Goal: Find specific page/section: Find specific page/section

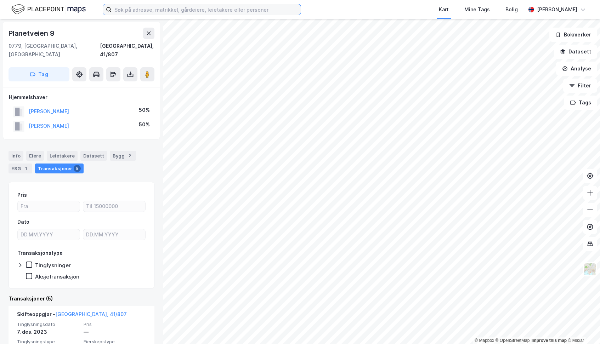
click at [250, 11] on input at bounding box center [205, 9] width 189 height 11
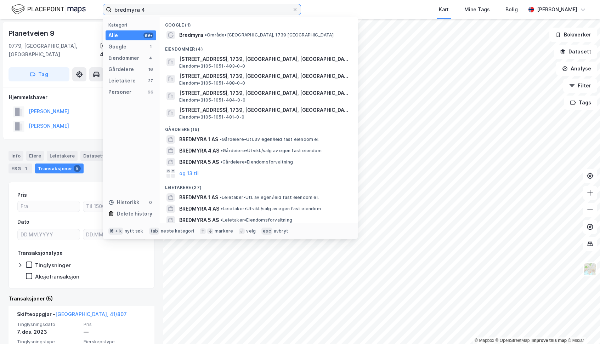
type input "bredmyra 4"
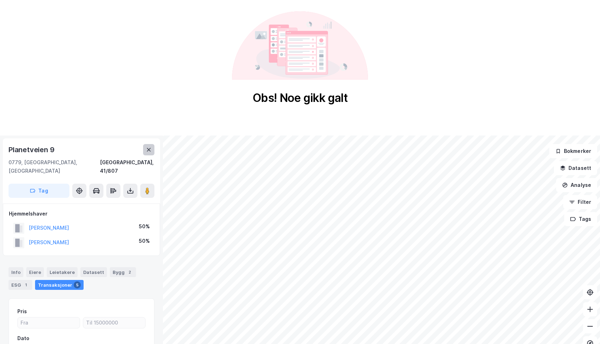
click at [150, 151] on icon at bounding box center [149, 150] width 4 height 4
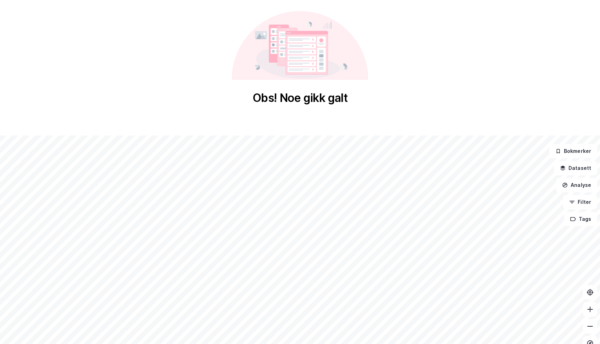
click at [297, 89] on div "Obs! Noe gikk galt" at bounding box center [300, 58] width 136 height 94
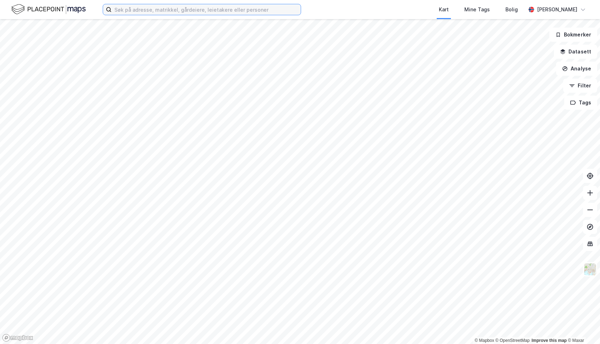
click at [204, 13] on input at bounding box center [205, 9] width 189 height 11
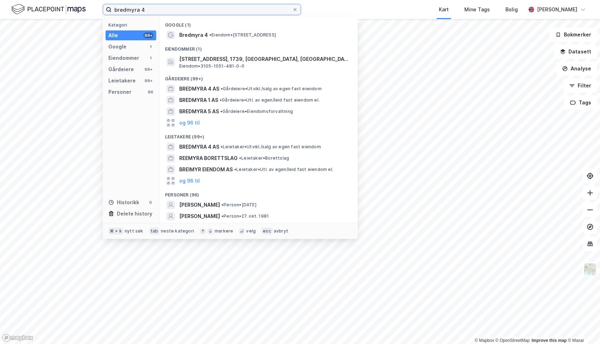
type input "bredmyra 4"
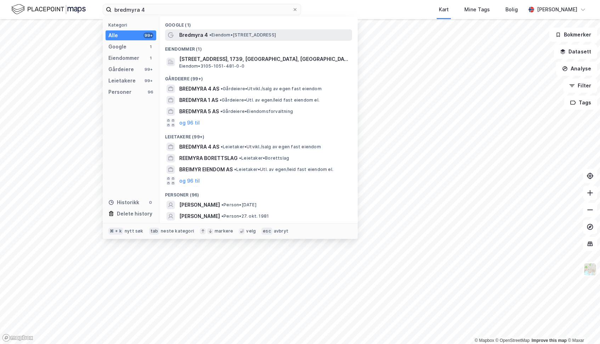
click at [194, 36] on span "Bredmyra 4" at bounding box center [193, 35] width 29 height 8
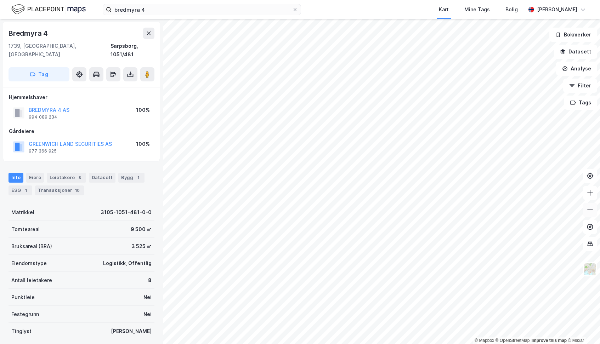
click at [592, 213] on icon at bounding box center [589, 209] width 7 height 7
click at [591, 195] on icon at bounding box center [589, 192] width 7 height 7
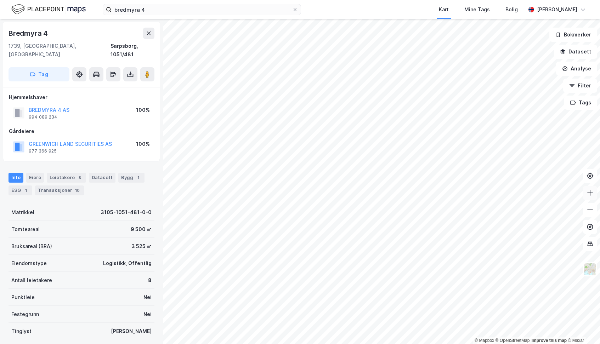
click at [591, 195] on icon at bounding box center [589, 192] width 7 height 7
click at [589, 210] on icon at bounding box center [589, 209] width 7 height 7
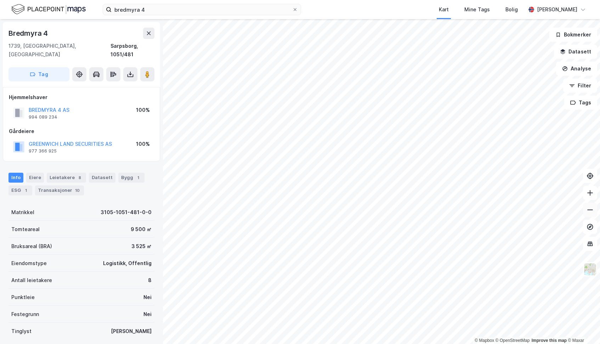
click at [589, 210] on icon at bounding box center [589, 209] width 7 height 7
click at [589, 194] on icon at bounding box center [589, 192] width 7 height 7
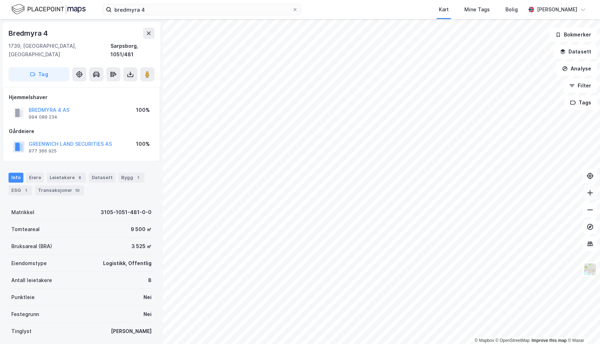
click at [589, 194] on icon at bounding box center [589, 192] width 7 height 7
click at [592, 213] on icon at bounding box center [589, 209] width 7 height 7
